Goal: Information Seeking & Learning: Understand process/instructions

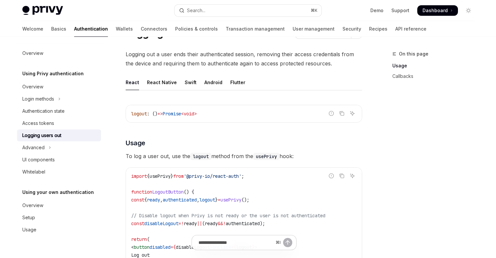
scroll to position [14, 0]
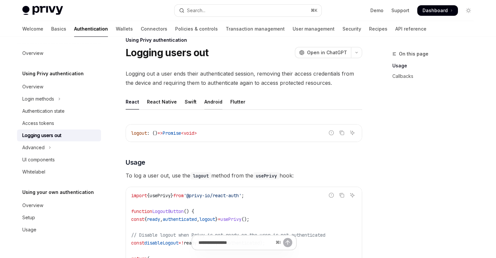
click at [213, 104] on div "Android" at bounding box center [214, 101] width 18 height 15
type textarea "*"
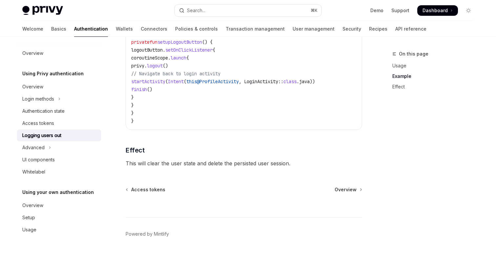
scroll to position [311, 0]
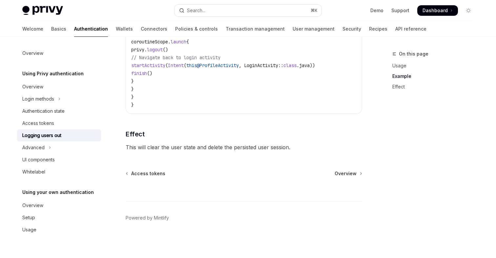
click at [237, 145] on span "This will clear the user state and delete the persisted user session." at bounding box center [244, 146] width 237 height 9
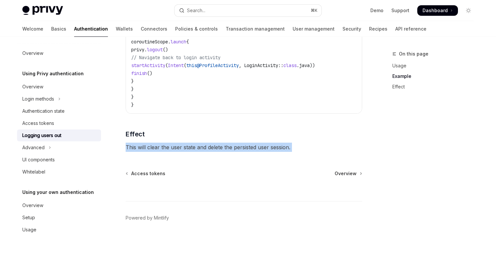
click at [237, 145] on span "This will clear the user state and delete the persisted user session." at bounding box center [244, 146] width 237 height 9
copy div "This will clear the user state and delete the persisted user session."
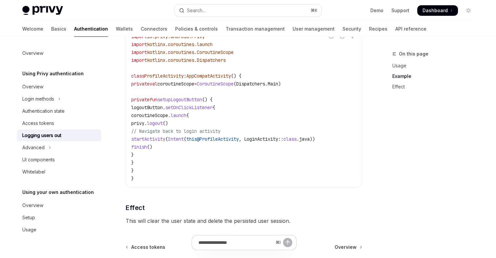
scroll to position [240, 0]
